Goal: Find specific page/section: Find specific page/section

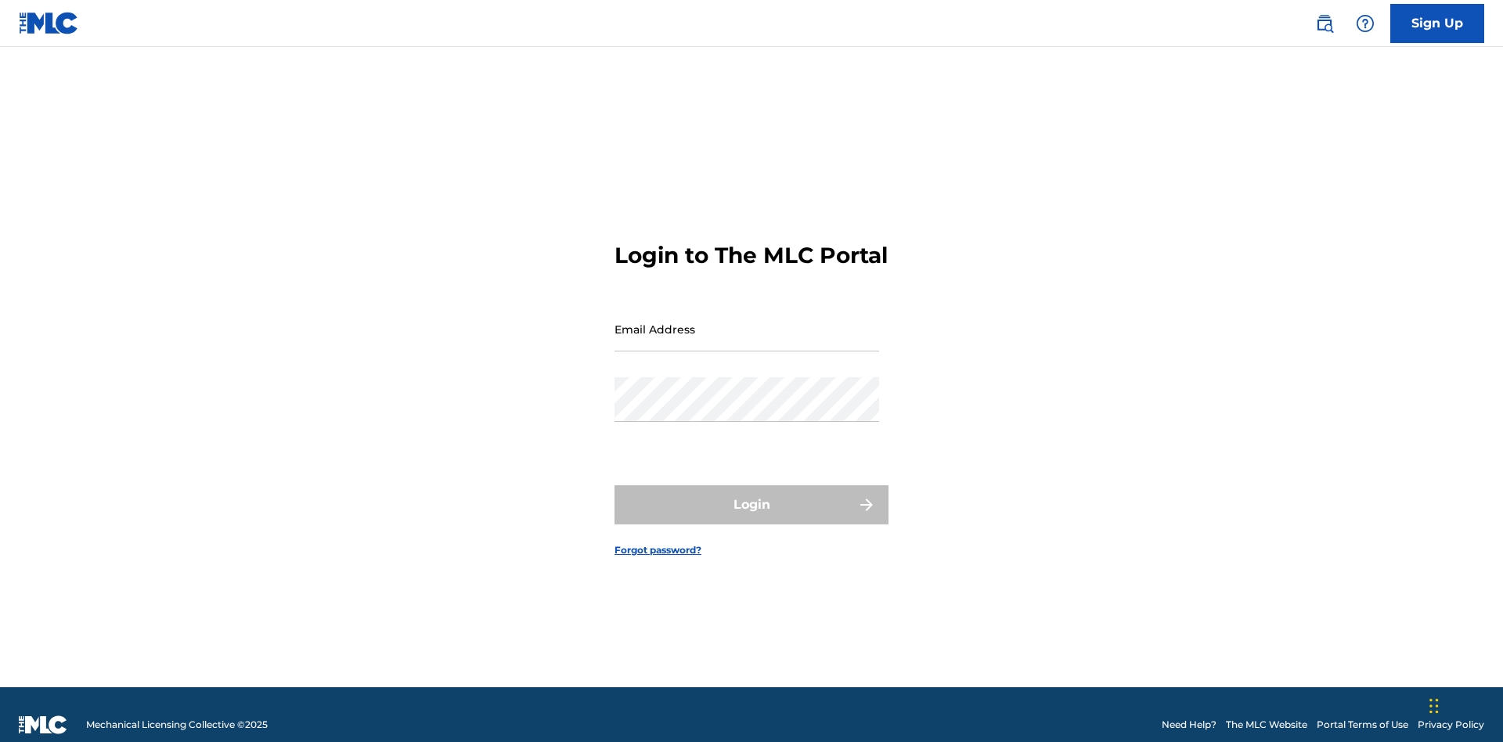
scroll to position [20, 0]
click at [747, 322] on input "Email Address" at bounding box center [747, 329] width 265 height 45
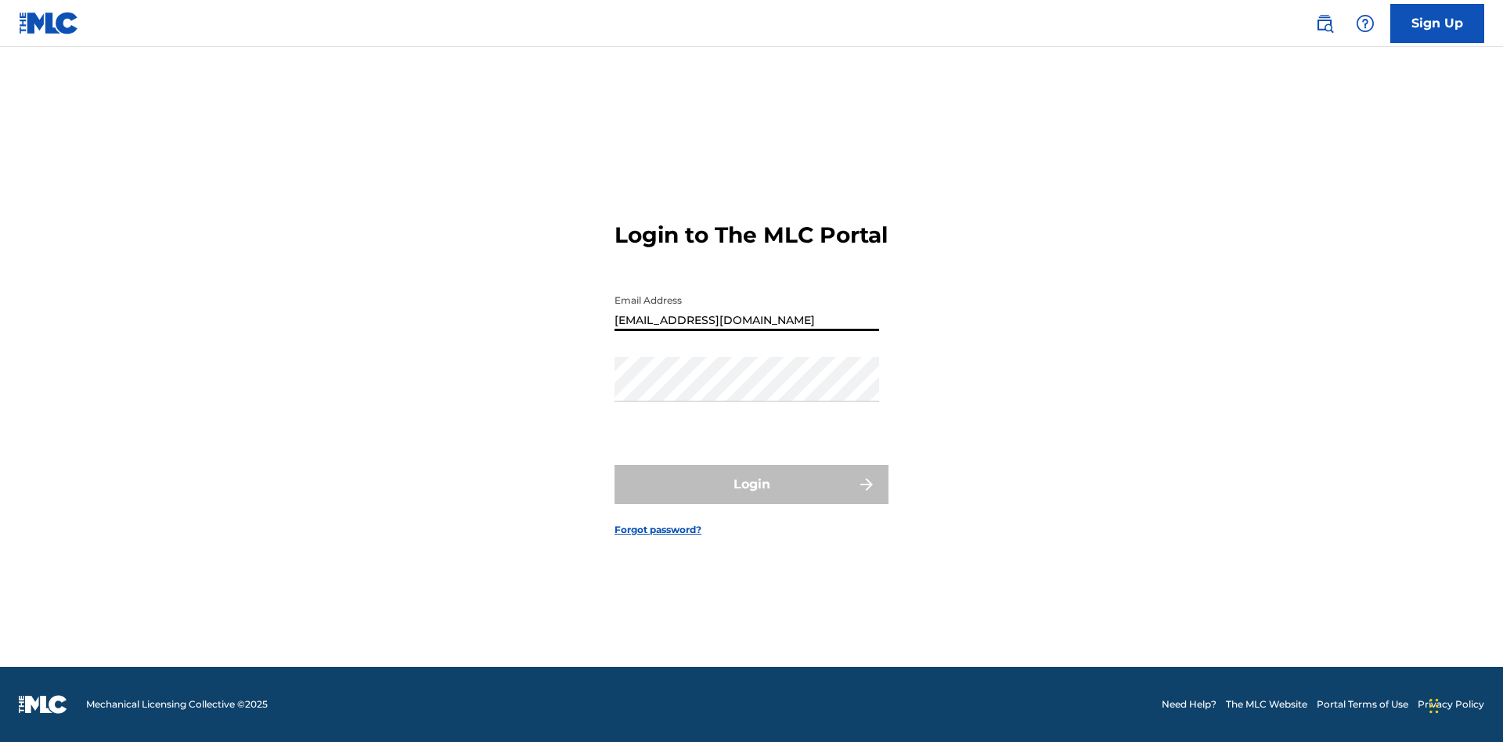
type input "[EMAIL_ADDRESS][DOMAIN_NAME]"
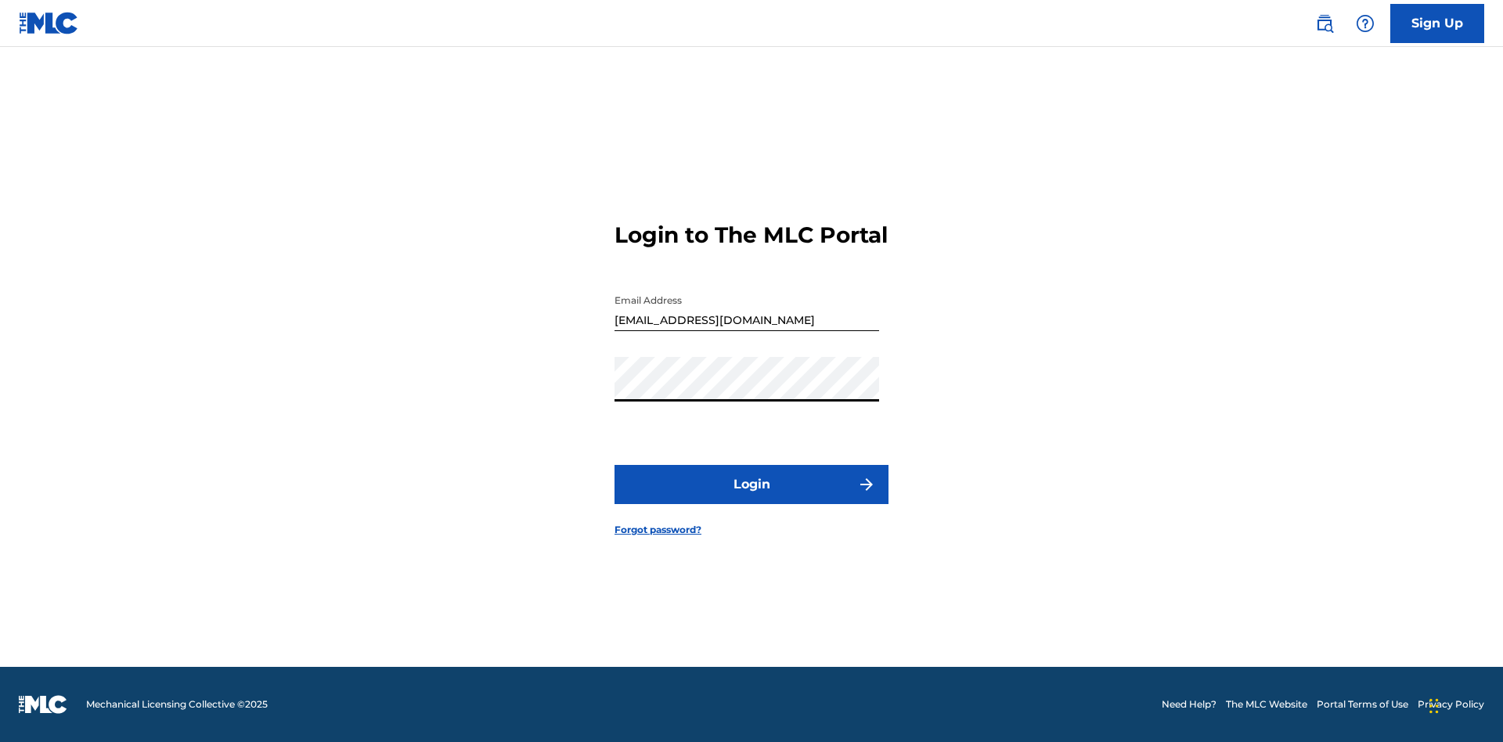
click at [752, 498] on button "Login" at bounding box center [752, 484] width 274 height 39
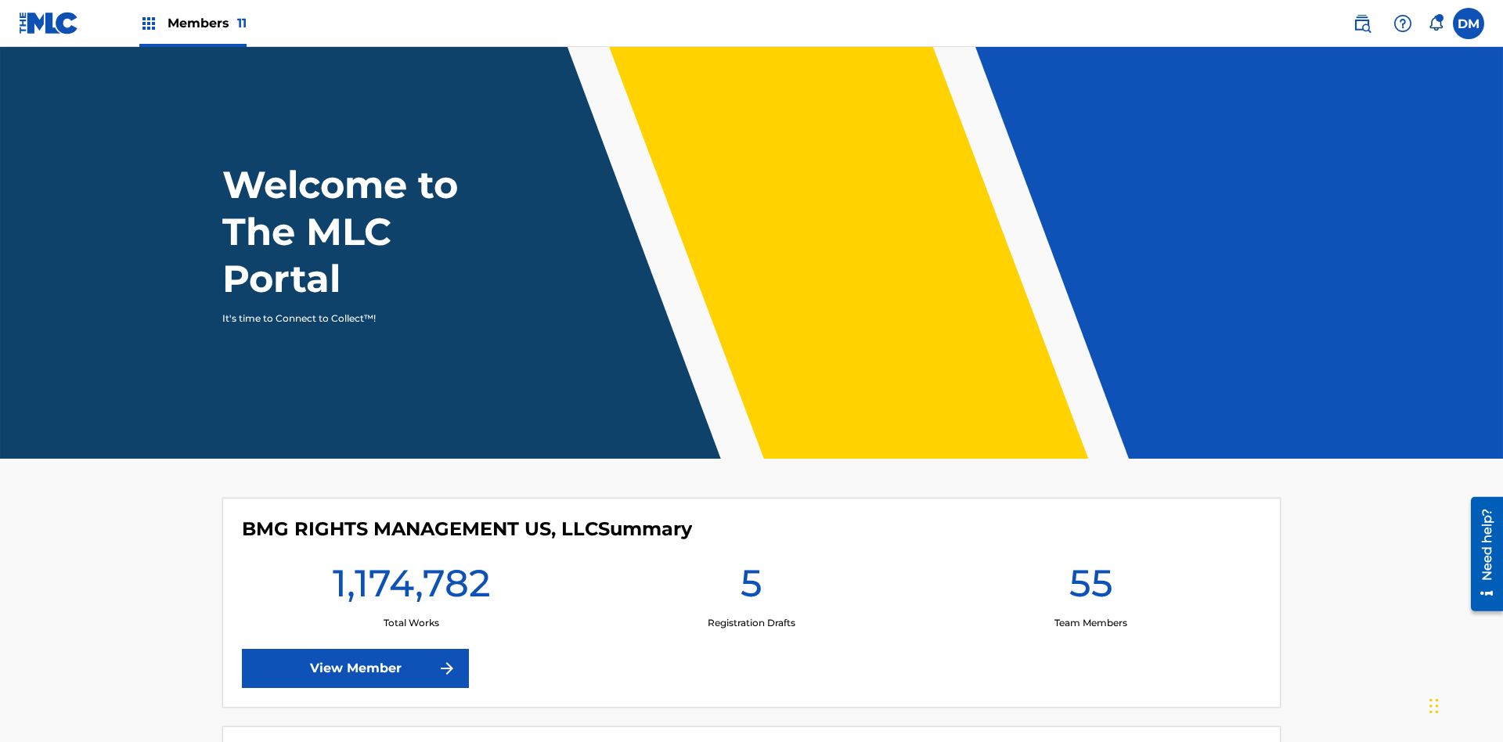
click at [193, 23] on span "Members 11" at bounding box center [207, 23] width 79 height 18
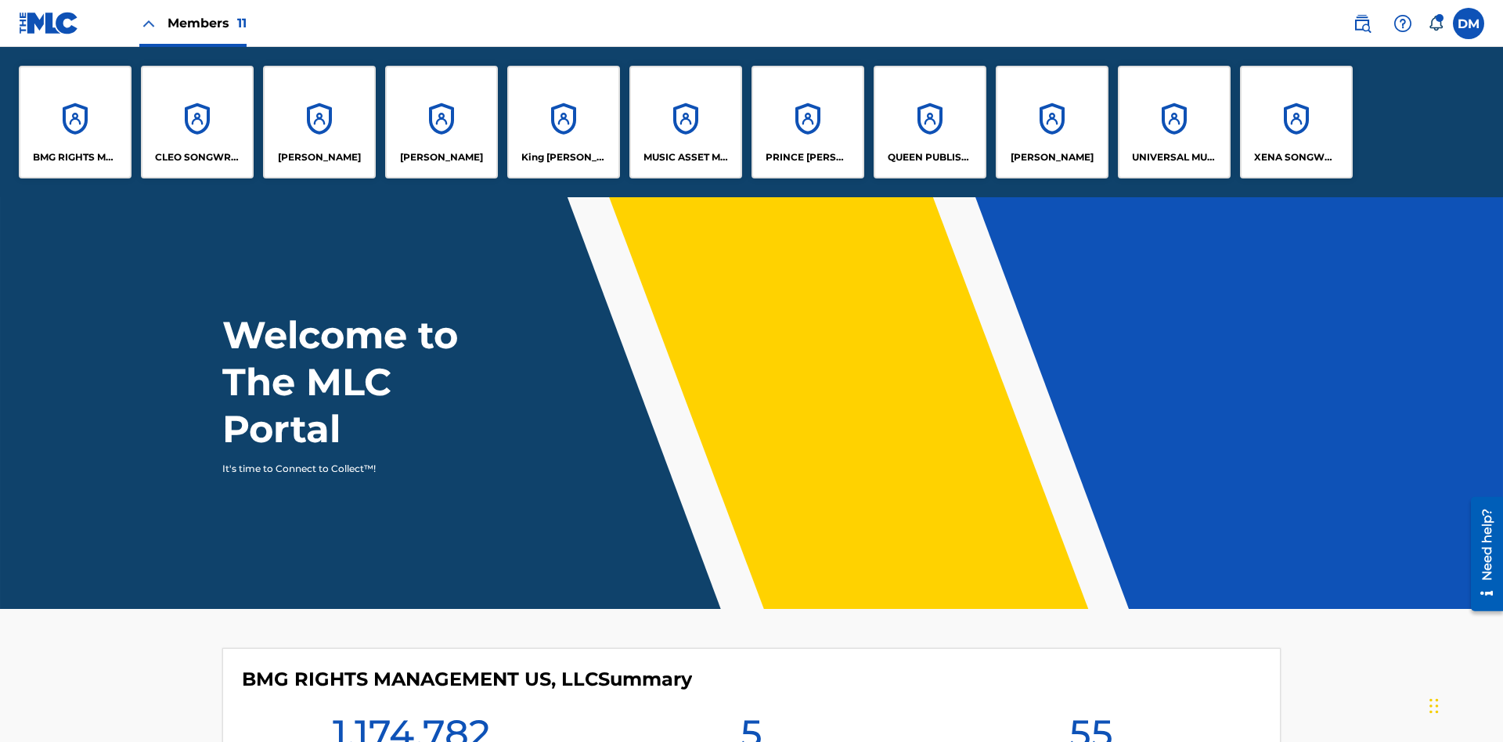
click at [563, 157] on p "King McTesterson" at bounding box center [563, 157] width 85 height 14
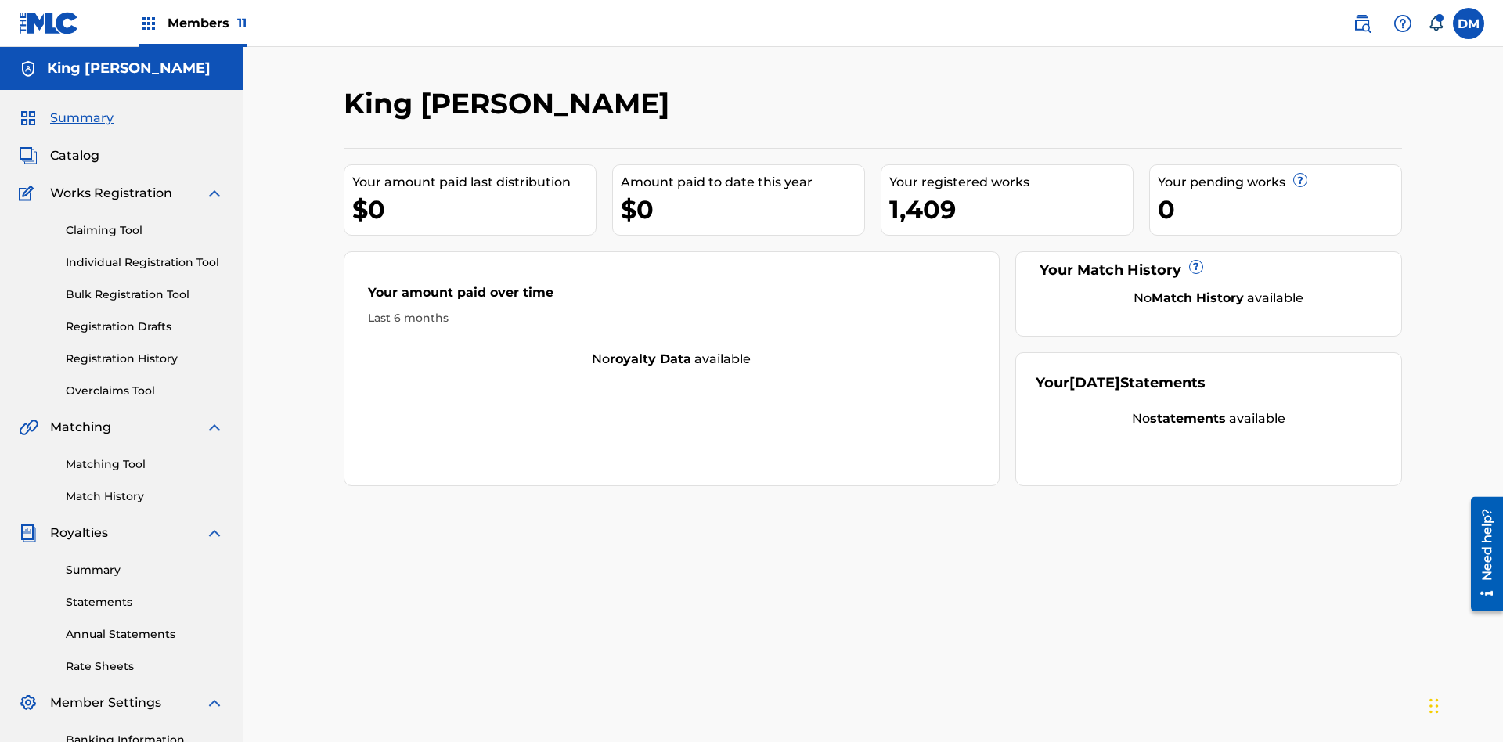
click at [74, 146] on span "Catalog" at bounding box center [74, 155] width 49 height 19
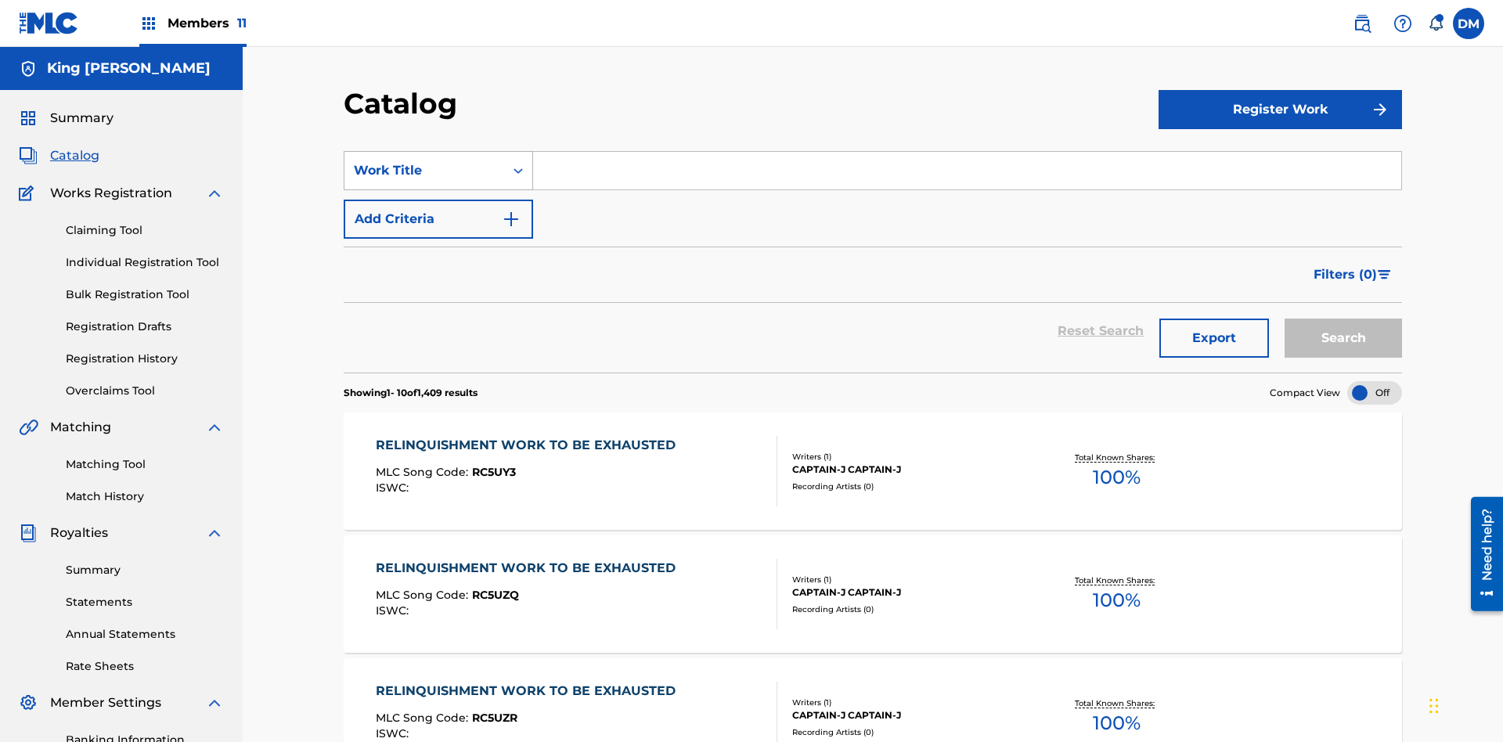
click at [424, 161] on div "Work Title" at bounding box center [424, 170] width 141 height 19
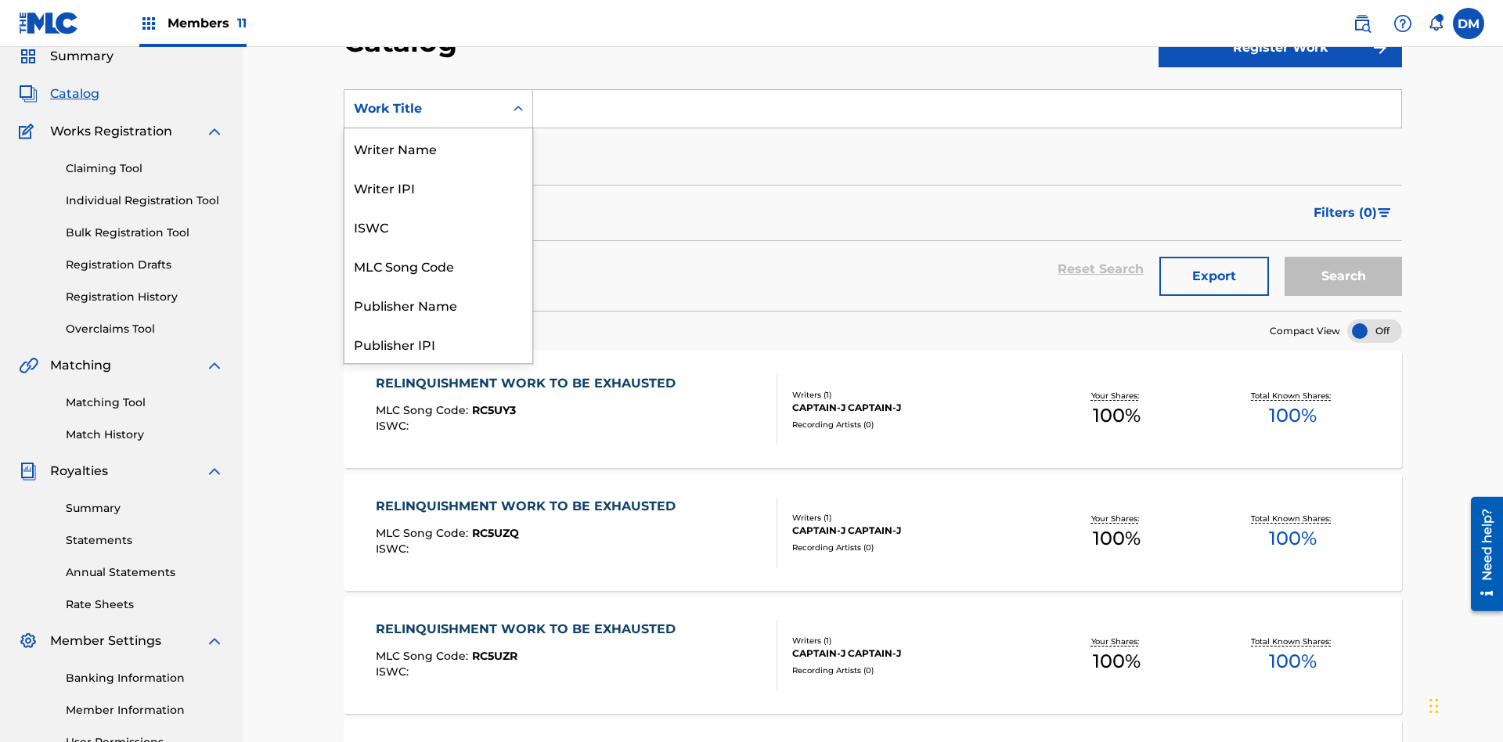
scroll to position [235, 0]
click at [438, 344] on div "Work Title" at bounding box center [438, 343] width 188 height 39
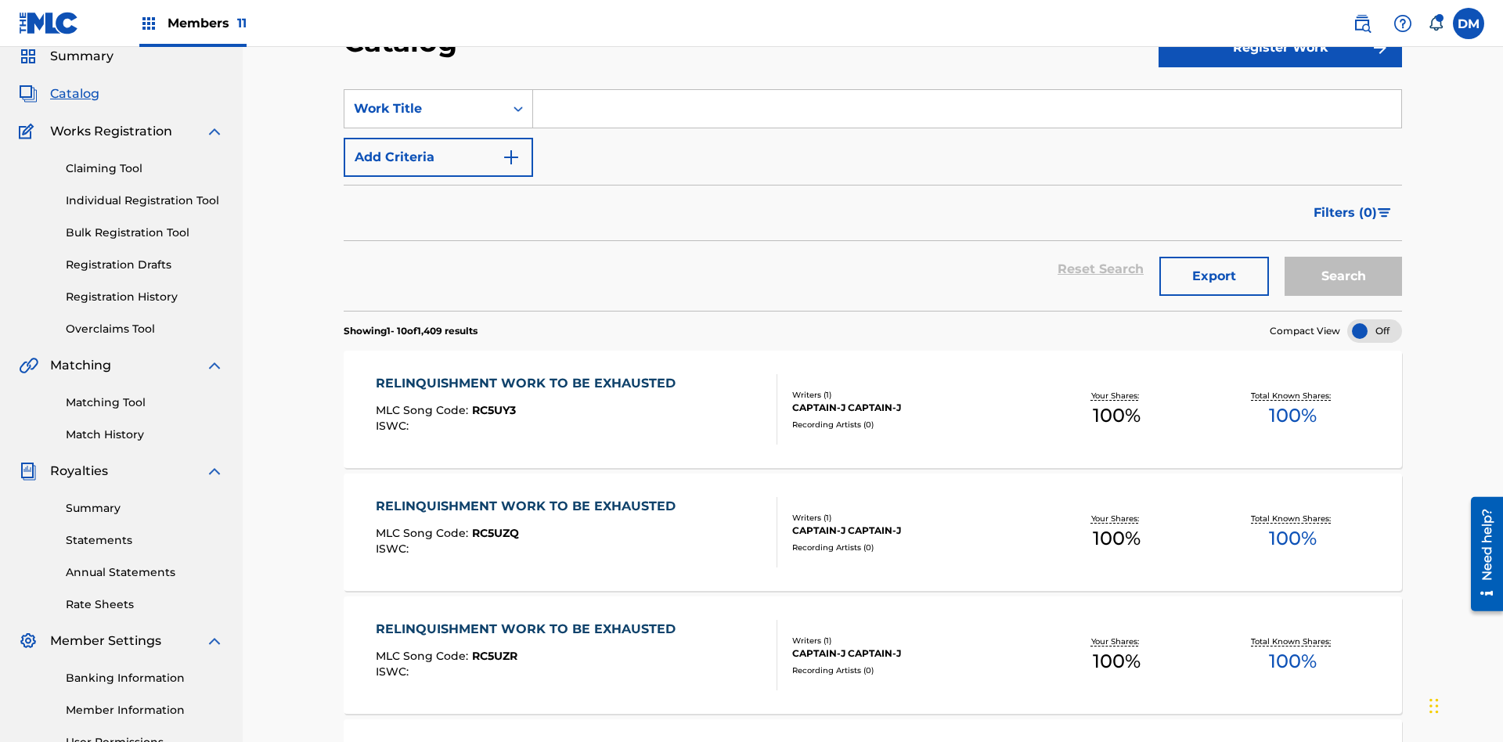
click at [967, 113] on input "Search Form" at bounding box center [967, 109] width 868 height 38
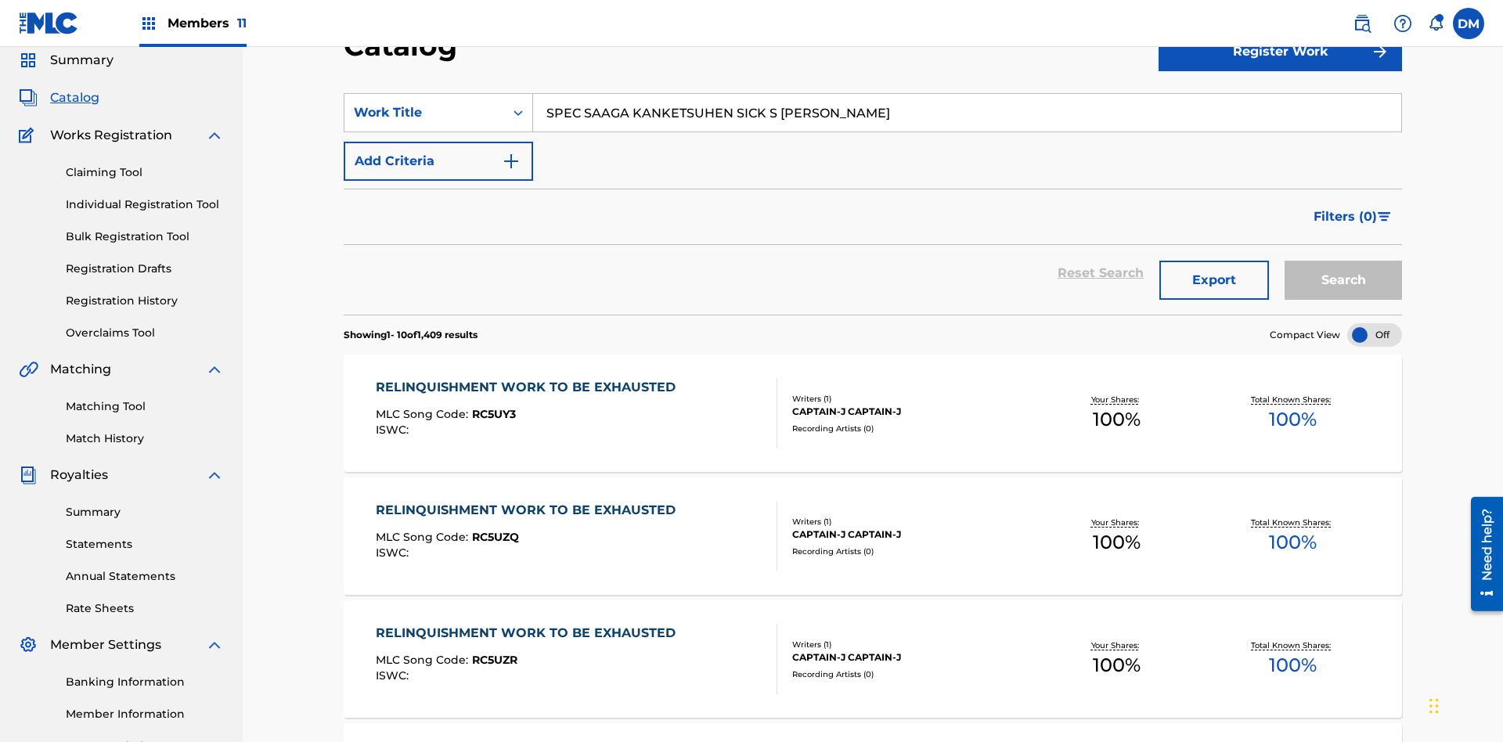
type input "SPEC SAAGA KANKETSUHEN SICK S JONO SHOU NAIKAKU JOUHOU CHOUS"
